Goal: Task Accomplishment & Management: Complete application form

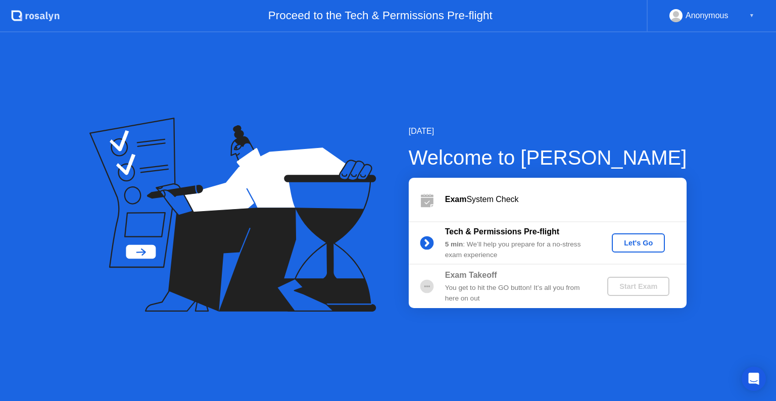
click at [226, 107] on div "[DATE] Welcome to [PERSON_NAME] Exam System Check Tech & Permissions Pre-flight…" at bounding box center [388, 216] width 776 height 369
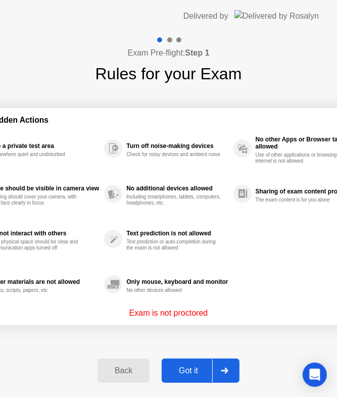
click at [197, 369] on div "Got it" at bounding box center [189, 371] width 48 height 9
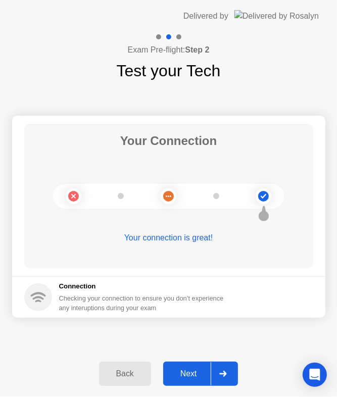
click at [113, 379] on div "Back" at bounding box center [125, 374] width 46 height 9
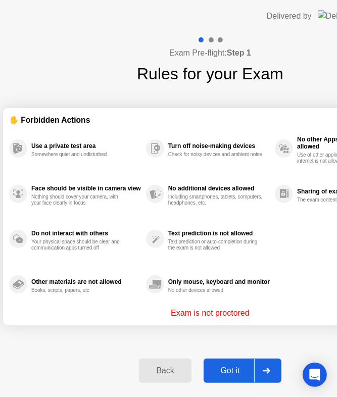
click at [139, 379] on button "Back" at bounding box center [165, 371] width 52 height 24
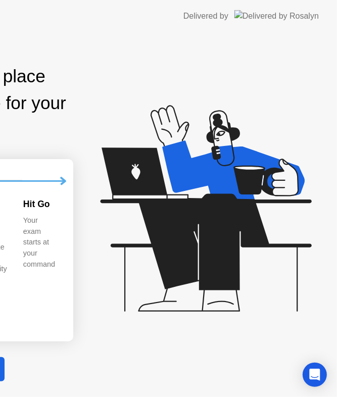
click at [0, 85] on div "Exam Pre-flight: 5 min Find a quiet place and prepare for your exam 1 2 Review …" at bounding box center [168, 214] width 337 height 365
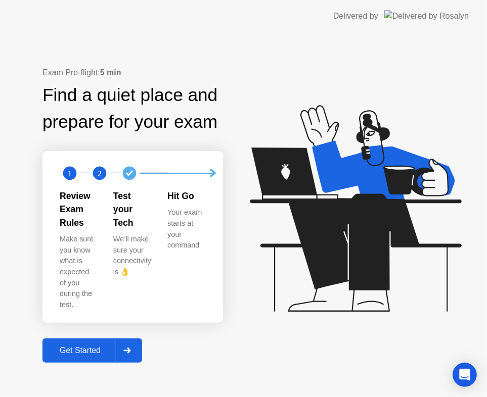
click at [99, 346] on div "Get Started" at bounding box center [79, 350] width 69 height 9
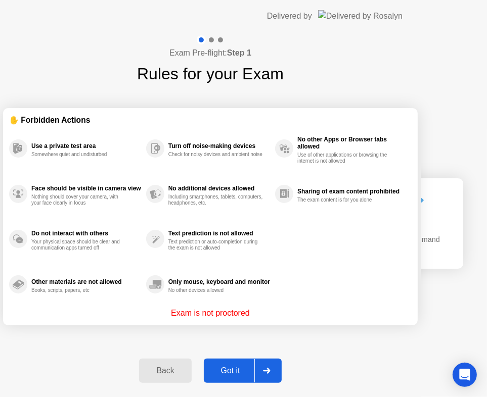
click at [99, 331] on div "✋ Forbidden Actions Use a private test area Somewhere quiet and undisturbed Fac…" at bounding box center [210, 217] width 415 height 262
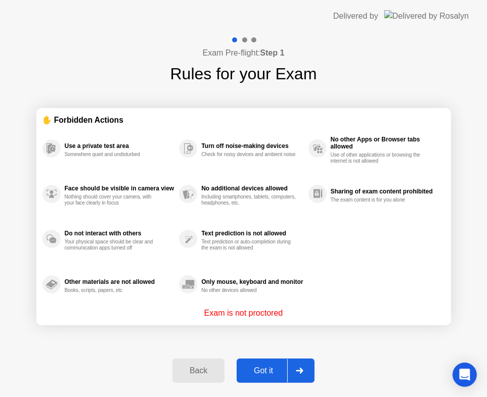
click at [271, 372] on div "Got it" at bounding box center [264, 371] width 48 height 9
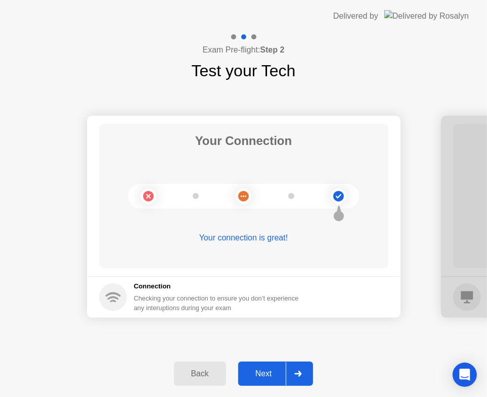
click at [273, 378] on div "Next" at bounding box center [263, 374] width 45 height 9
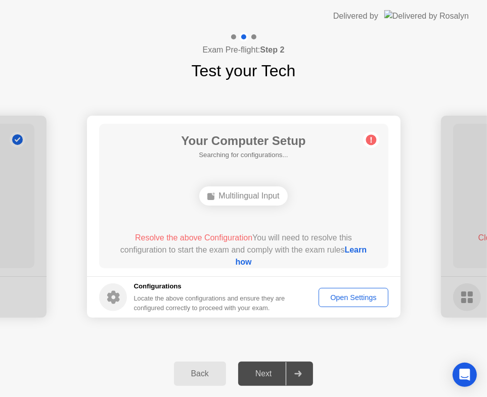
click at [114, 300] on icon at bounding box center [113, 297] width 13 height 13
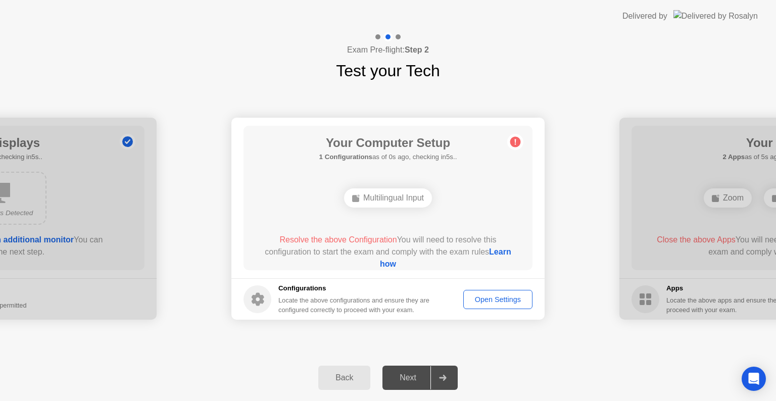
drag, startPoint x: 205, startPoint y: 29, endPoint x: 206, endPoint y: 17, distance: 12.2
click at [206, 17] on app-layout-with-logo "Delivered by Exam Pre-flight: Step 2 Test your Tech Your Connection Your connec…" at bounding box center [388, 200] width 776 height 401
click at [206, 17] on header "Delivered by" at bounding box center [388, 16] width 776 height 32
click at [505, 300] on div "Open Settings" at bounding box center [498, 300] width 62 height 8
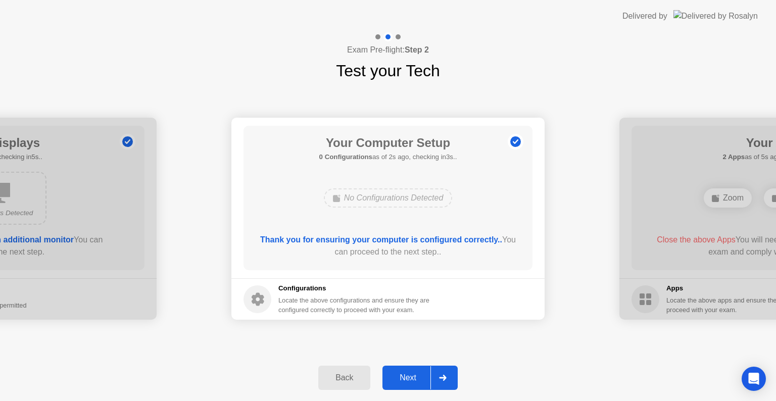
click at [413, 376] on div "Next" at bounding box center [408, 378] width 45 height 9
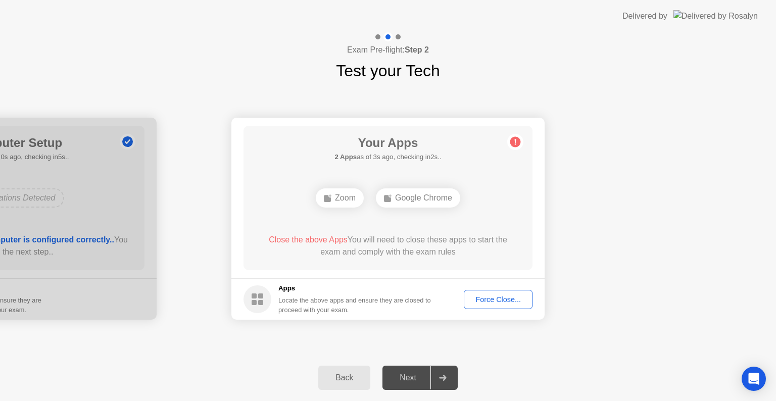
drag, startPoint x: 507, startPoint y: 31, endPoint x: 738, endPoint y: 2, distance: 232.9
click at [738, 2] on div "Delivered by" at bounding box center [690, 16] width 135 height 32
click at [505, 299] on div "Force Close..." at bounding box center [499, 300] width 62 height 8
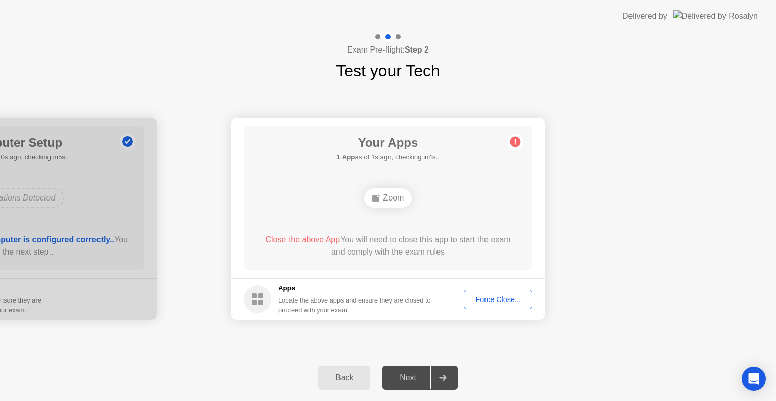
click at [495, 298] on div "Force Close..." at bounding box center [499, 300] width 62 height 8
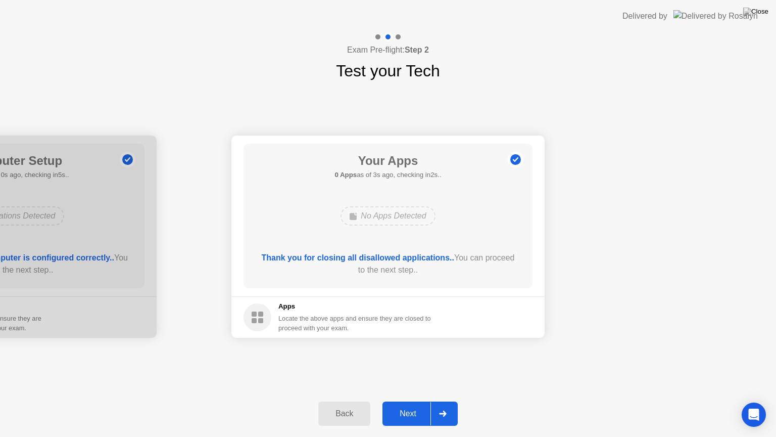
click at [417, 401] on div "Next" at bounding box center [408, 413] width 45 height 9
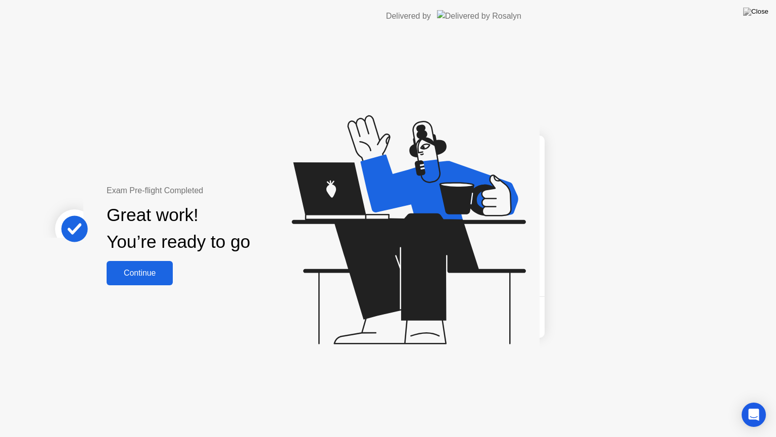
click at [417, 401] on div "Exam Pre-flight Completed Great work! You’re ready to go Continue" at bounding box center [270, 234] width 540 height 404
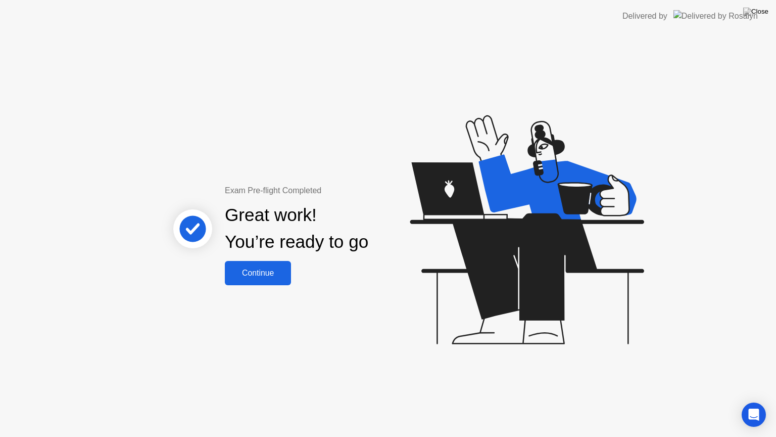
click at [265, 282] on button "Continue" at bounding box center [258, 273] width 66 height 24
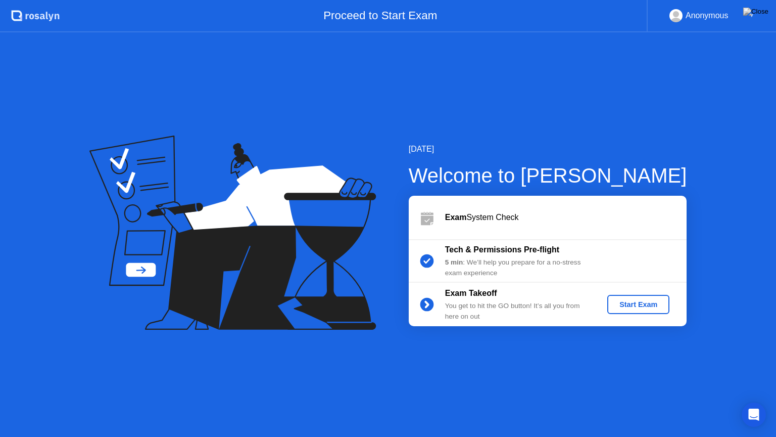
click at [644, 304] on div "Start Exam" at bounding box center [639, 304] width 54 height 8
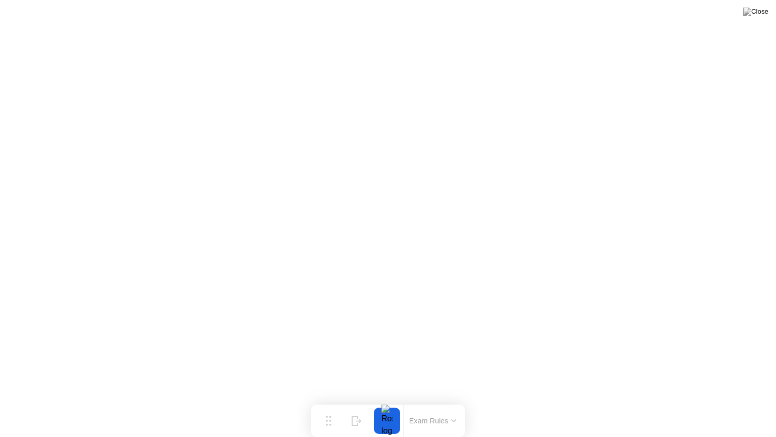
click at [425, 401] on button "Exam Rules" at bounding box center [433, 420] width 54 height 9
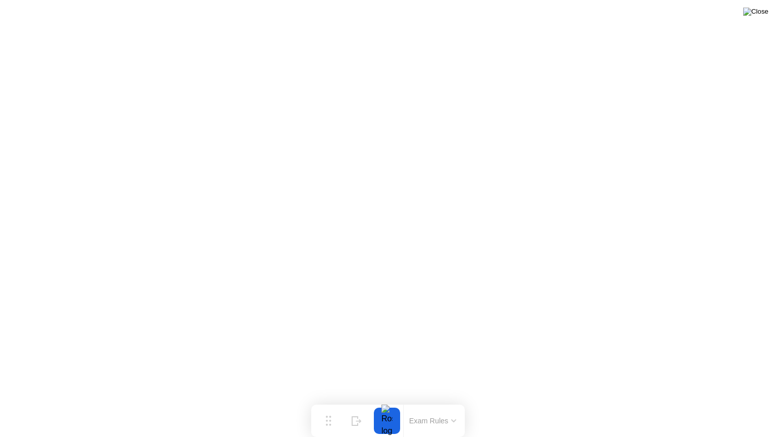
click at [761, 11] on img at bounding box center [756, 12] width 25 height 8
click at [425, 401] on button "Exam Rules" at bounding box center [433, 420] width 54 height 9
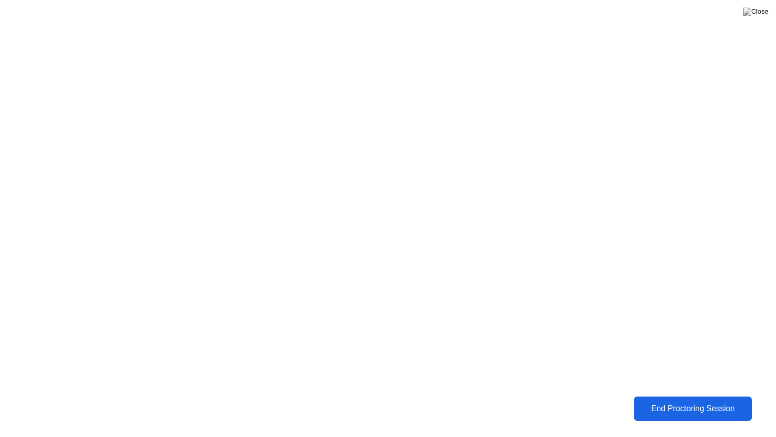
click at [713, 401] on div "End Proctoring Session" at bounding box center [693, 408] width 112 height 9
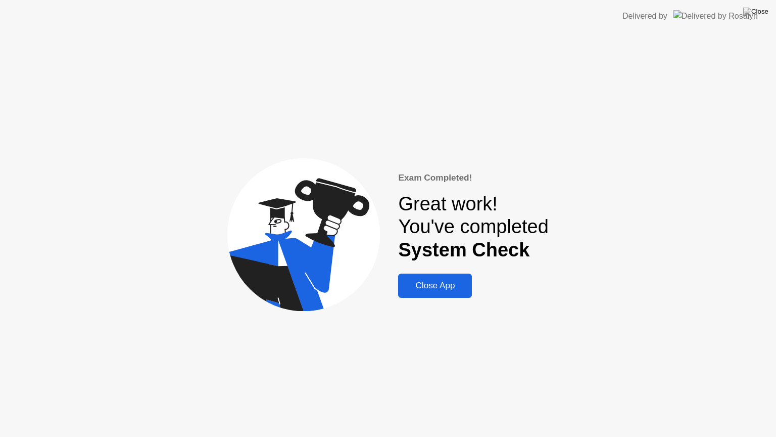
click at [743, 53] on div "Exam Completed! Great work! You've completed System Check Close App" at bounding box center [388, 234] width 776 height 404
click at [644, 135] on div "Exam Completed! Great work! You've completed System Check Close App" at bounding box center [388, 234] width 776 height 404
click at [674, 124] on div "Exam Completed! Great work! You've completed System Check Close App" at bounding box center [388, 234] width 776 height 404
click at [767, 9] on img at bounding box center [756, 12] width 25 height 8
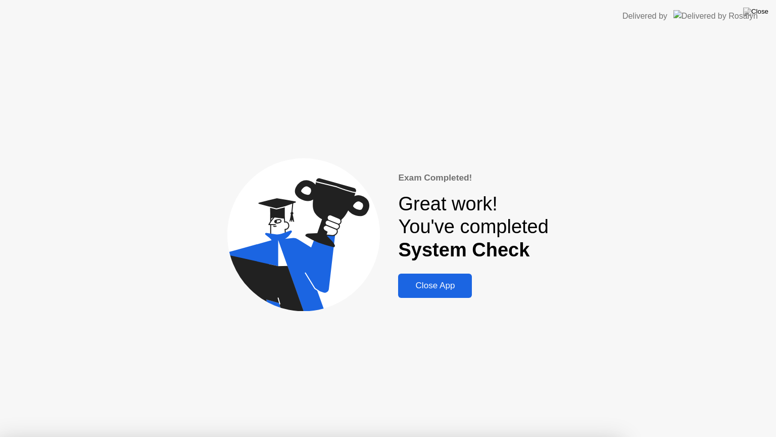
click at [398, 401] on div at bounding box center [388, 437] width 776 height 0
click at [762, 12] on img at bounding box center [756, 12] width 25 height 8
